Goal: Check status: Check status

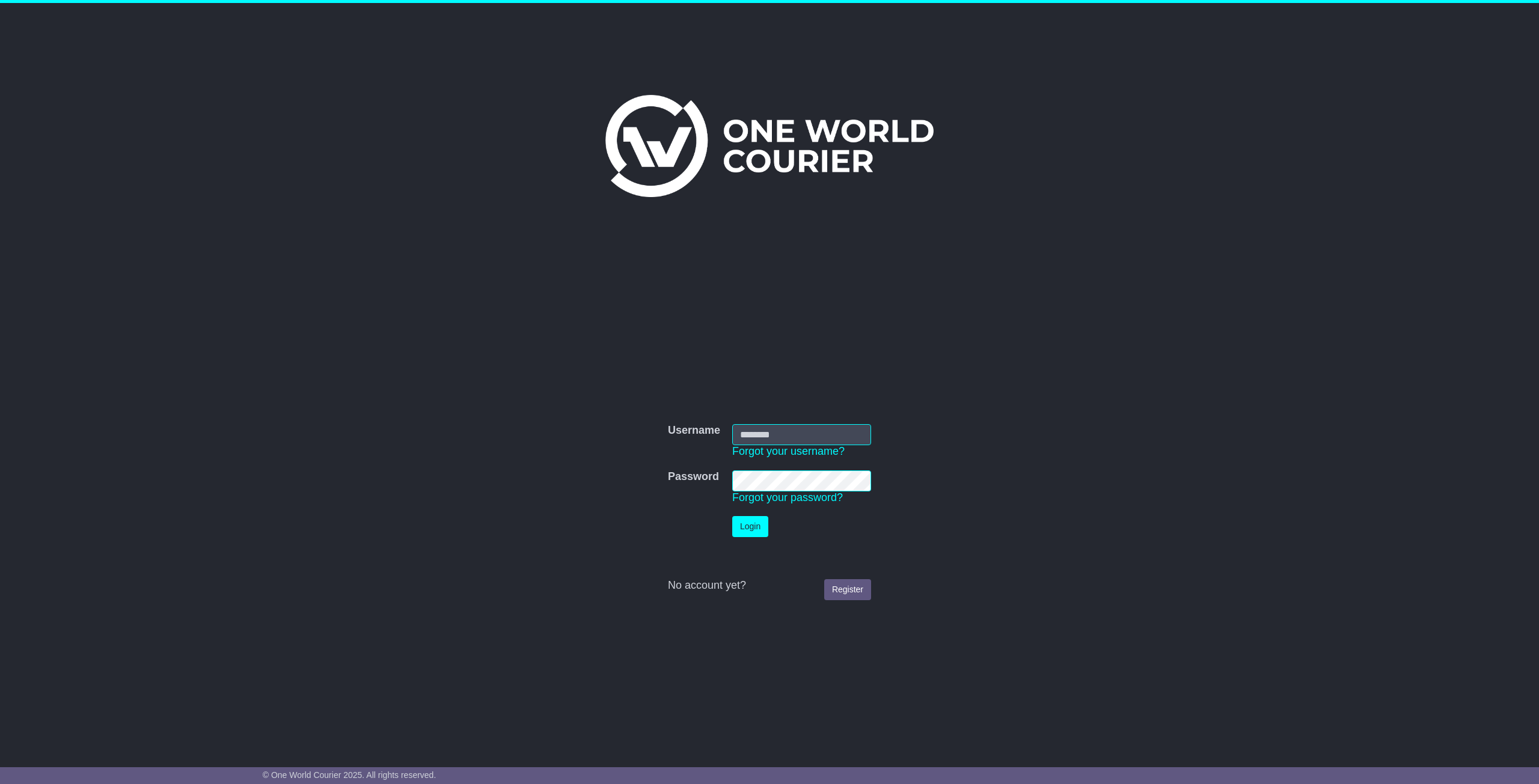
click at [780, 429] on input "Username" at bounding box center [801, 434] width 139 height 21
type input "**********"
click at [732, 517] on button "Login" at bounding box center [750, 527] width 36 height 21
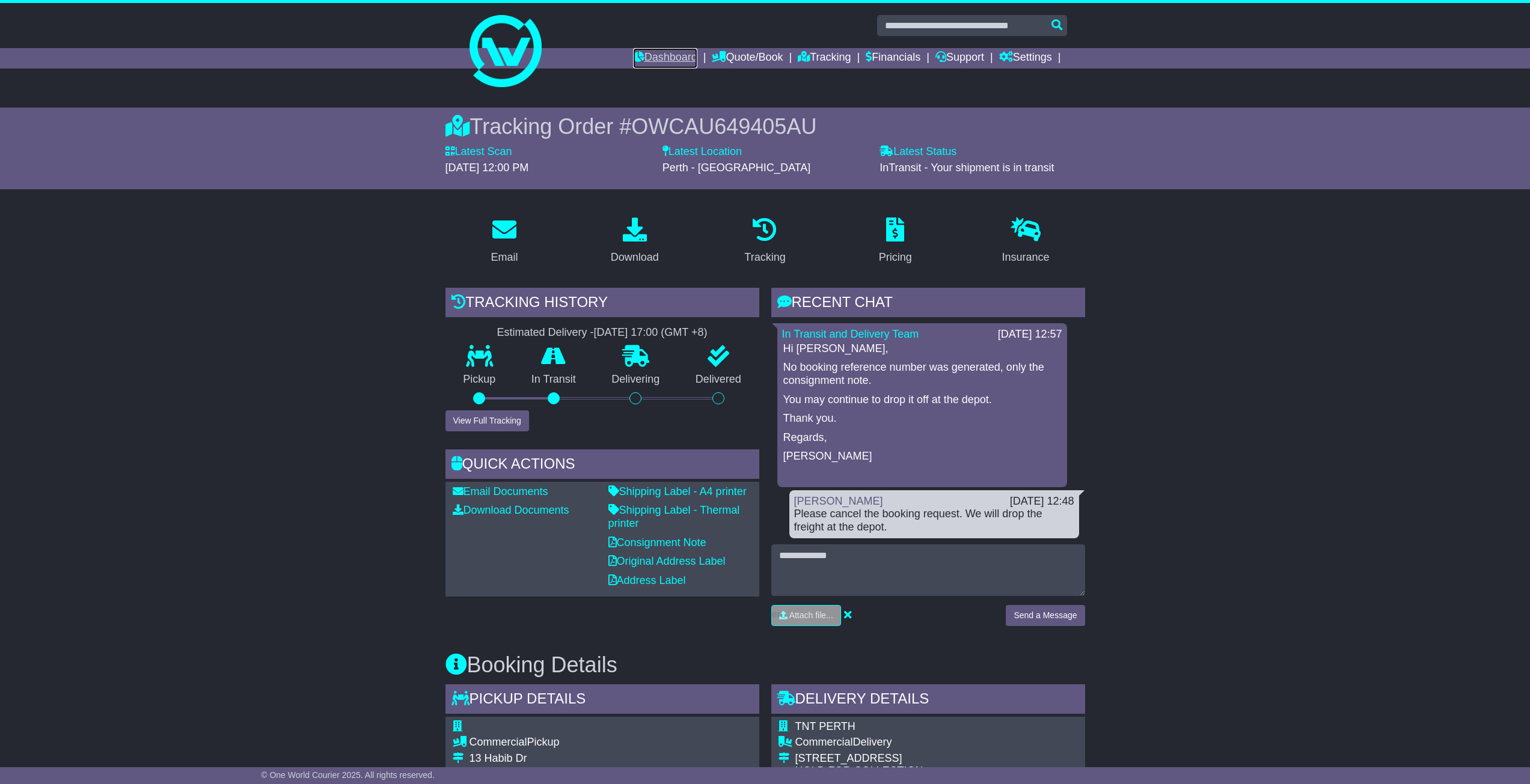
click at [633, 59] on icon at bounding box center [639, 56] width 11 height 11
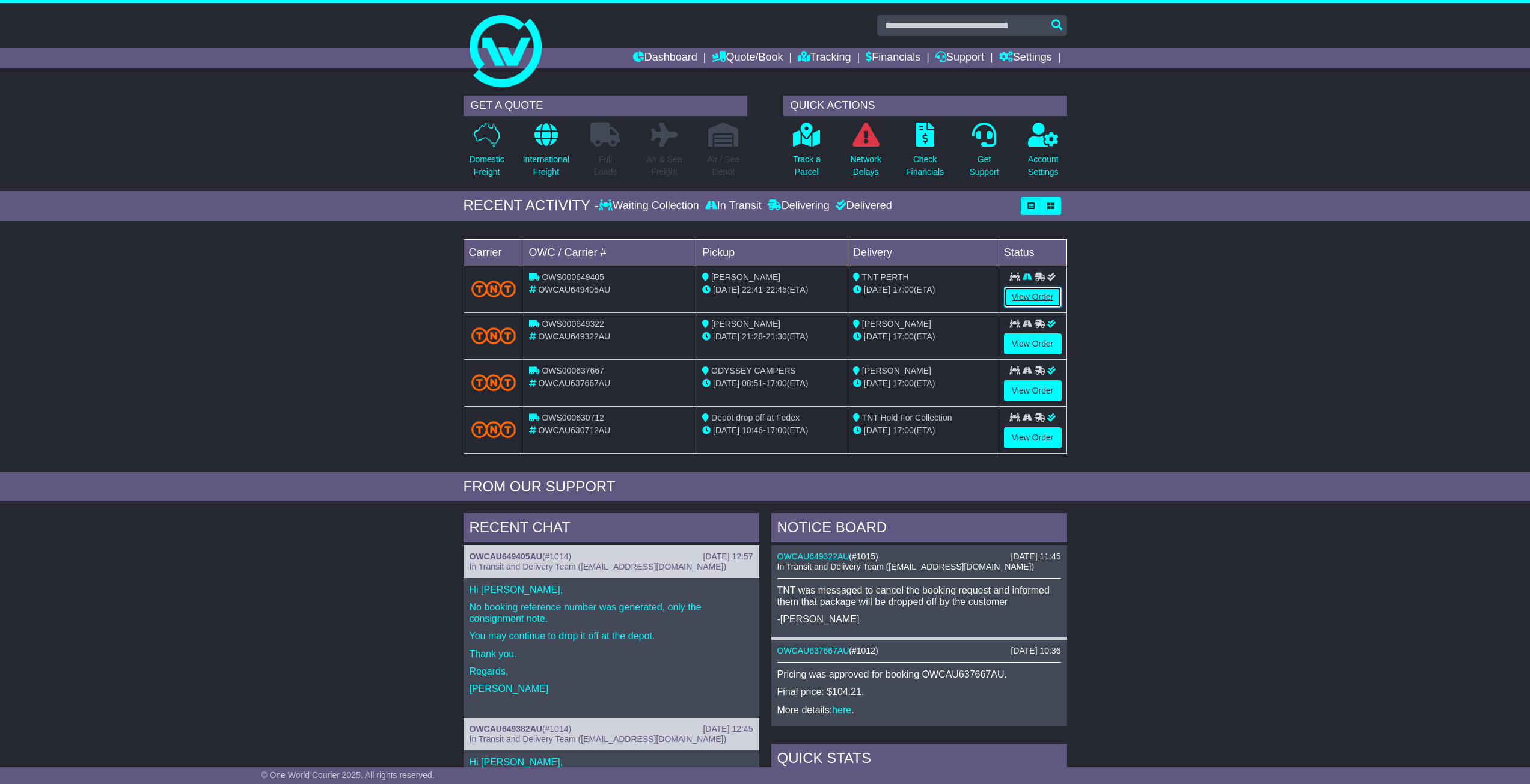
click at [1015, 303] on link "View Order" at bounding box center [1033, 297] width 58 height 21
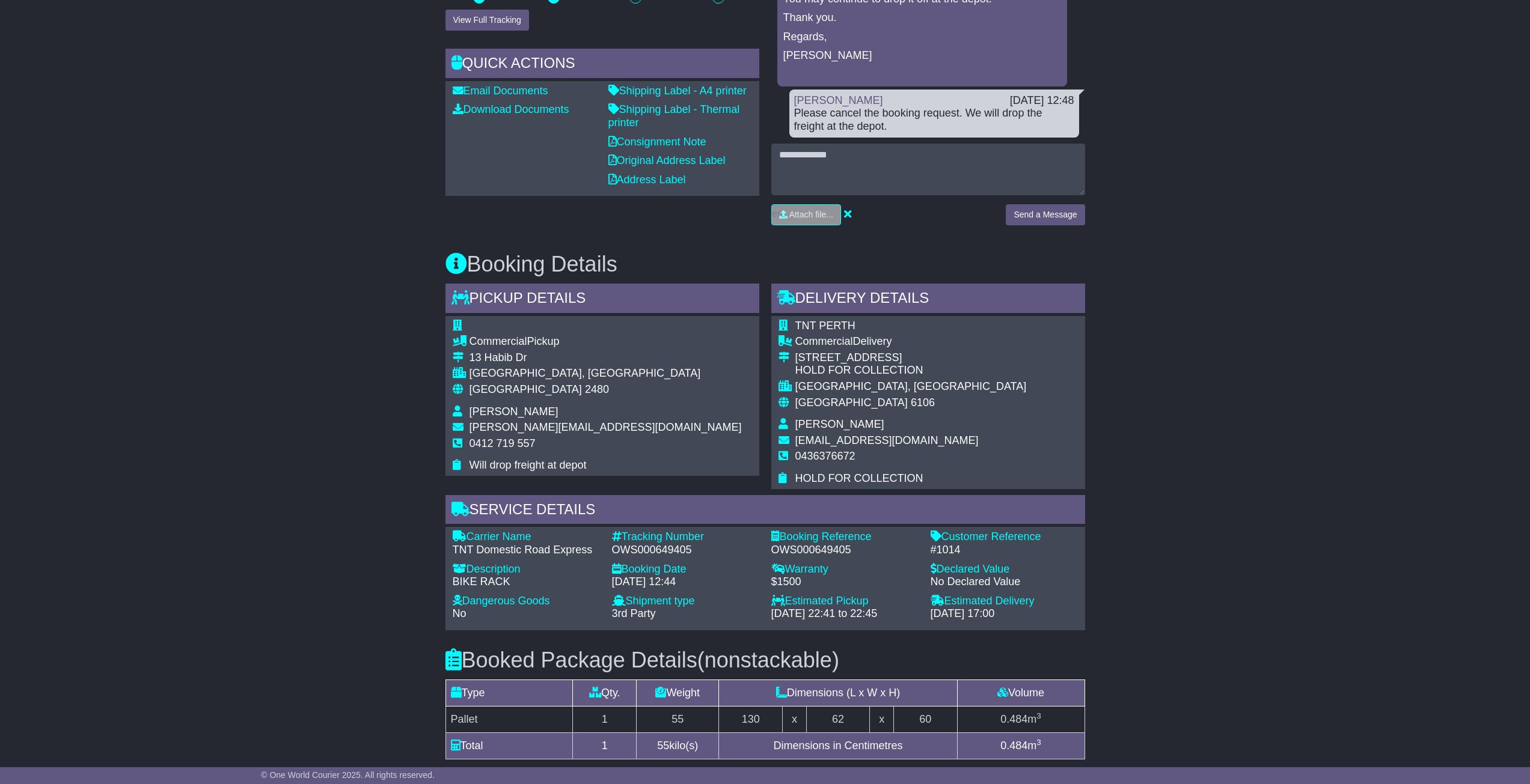
scroll to position [40, 0]
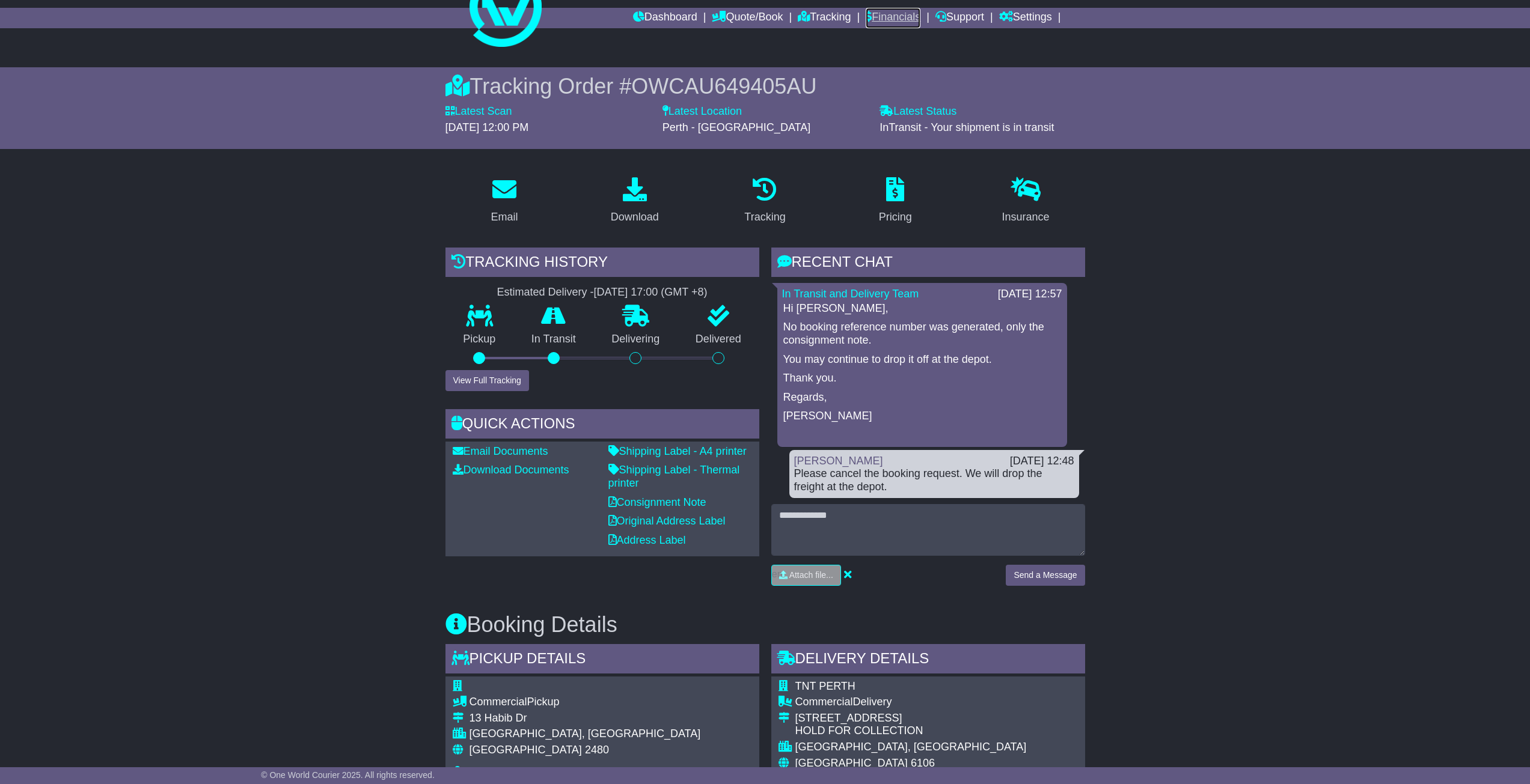
click at [876, 20] on link "Financials" at bounding box center [893, 18] width 55 height 20
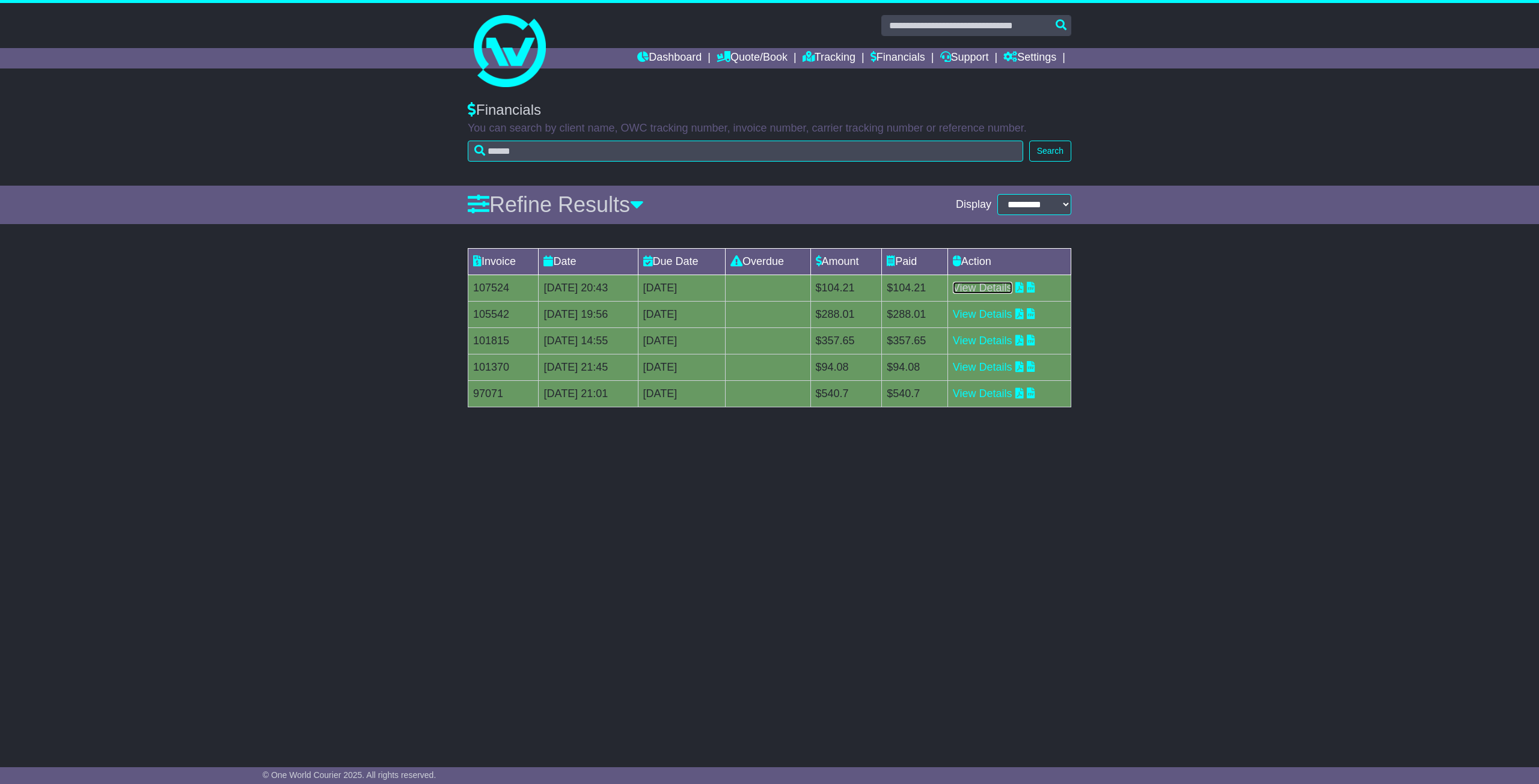
click at [984, 291] on link "View Details" at bounding box center [982, 288] width 59 height 12
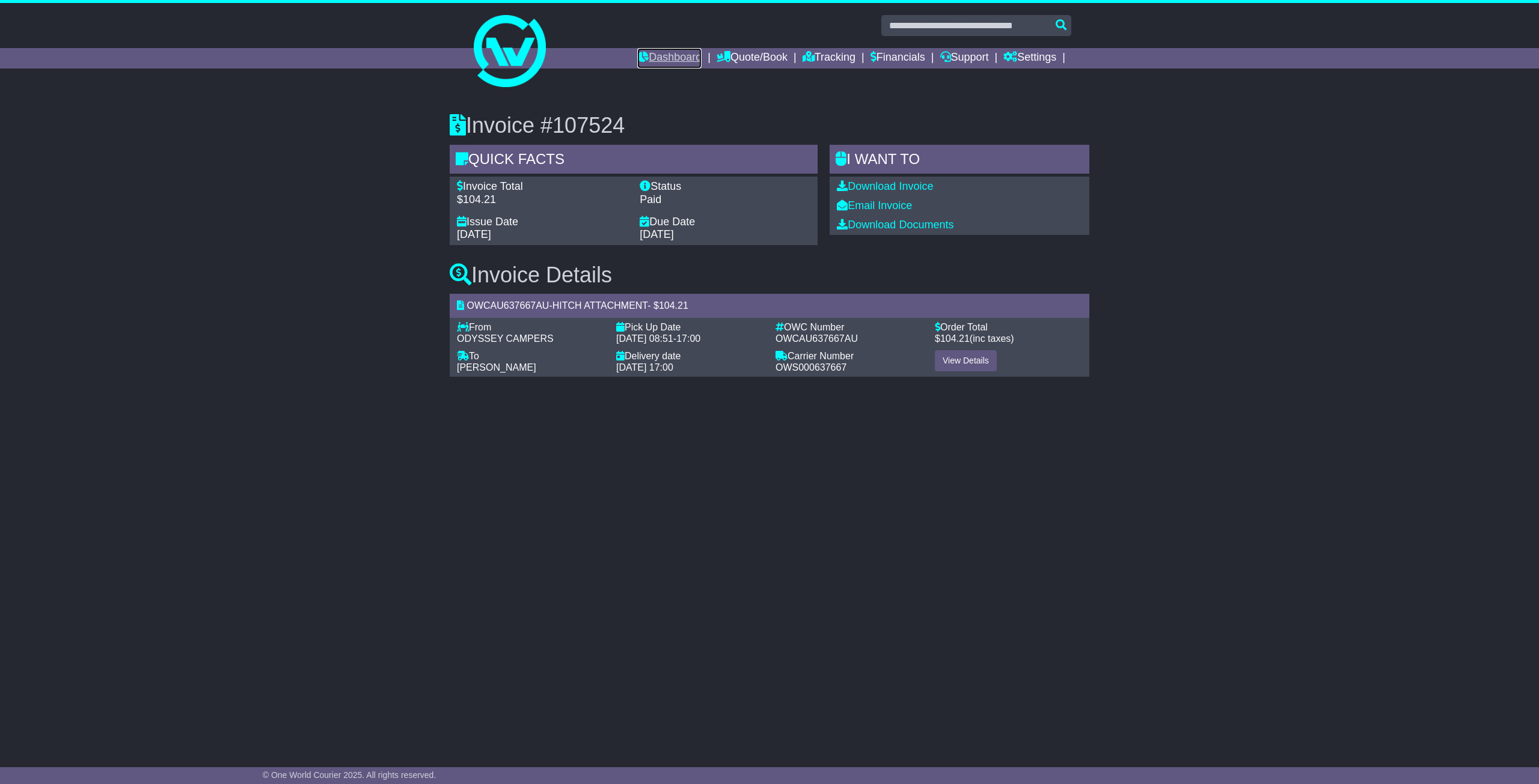
click at [637, 62] on icon at bounding box center [643, 56] width 11 height 11
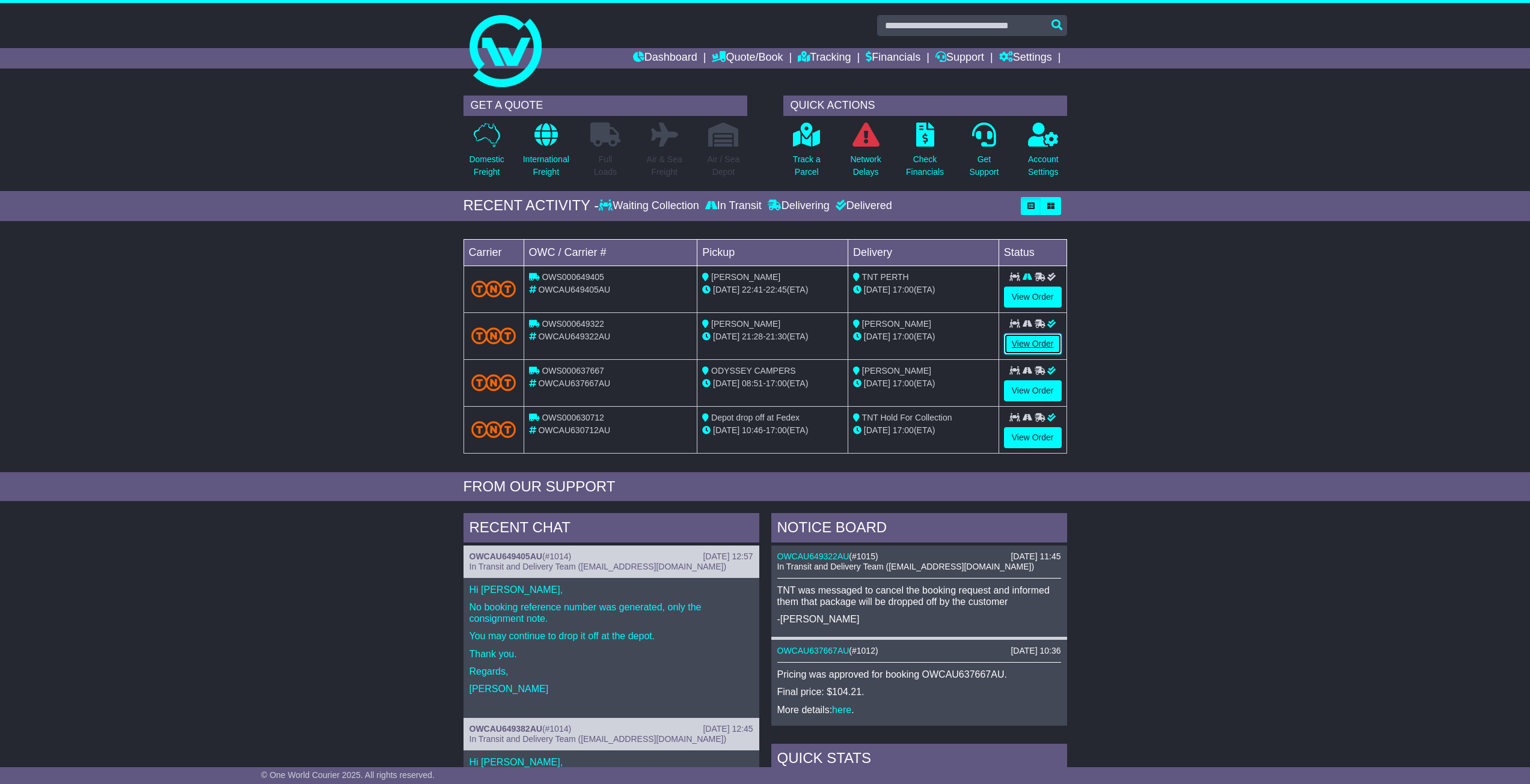
click at [1037, 336] on link "View Order" at bounding box center [1033, 344] width 58 height 21
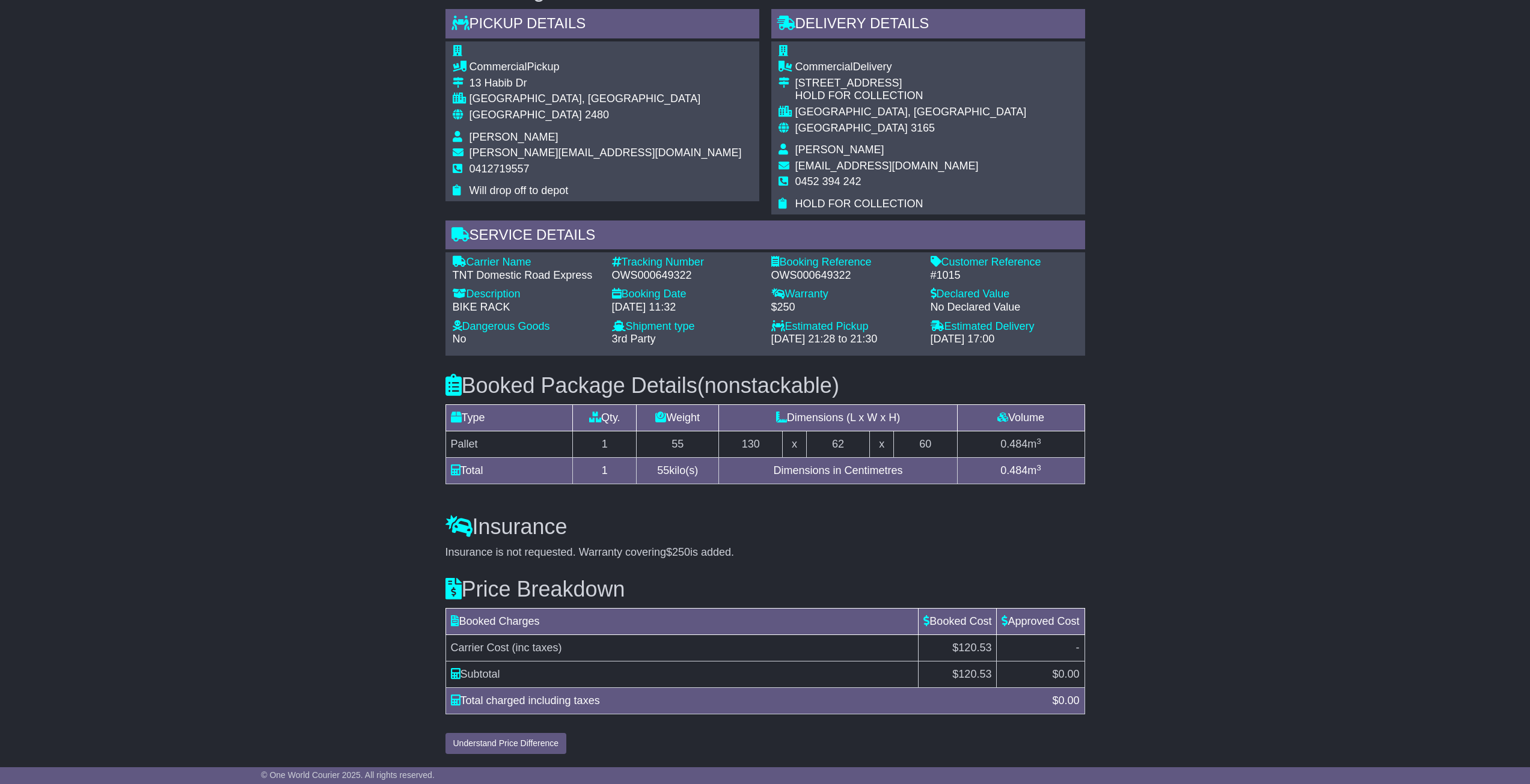
scroll to position [690, 0]
